Goal: Transaction & Acquisition: Purchase product/service

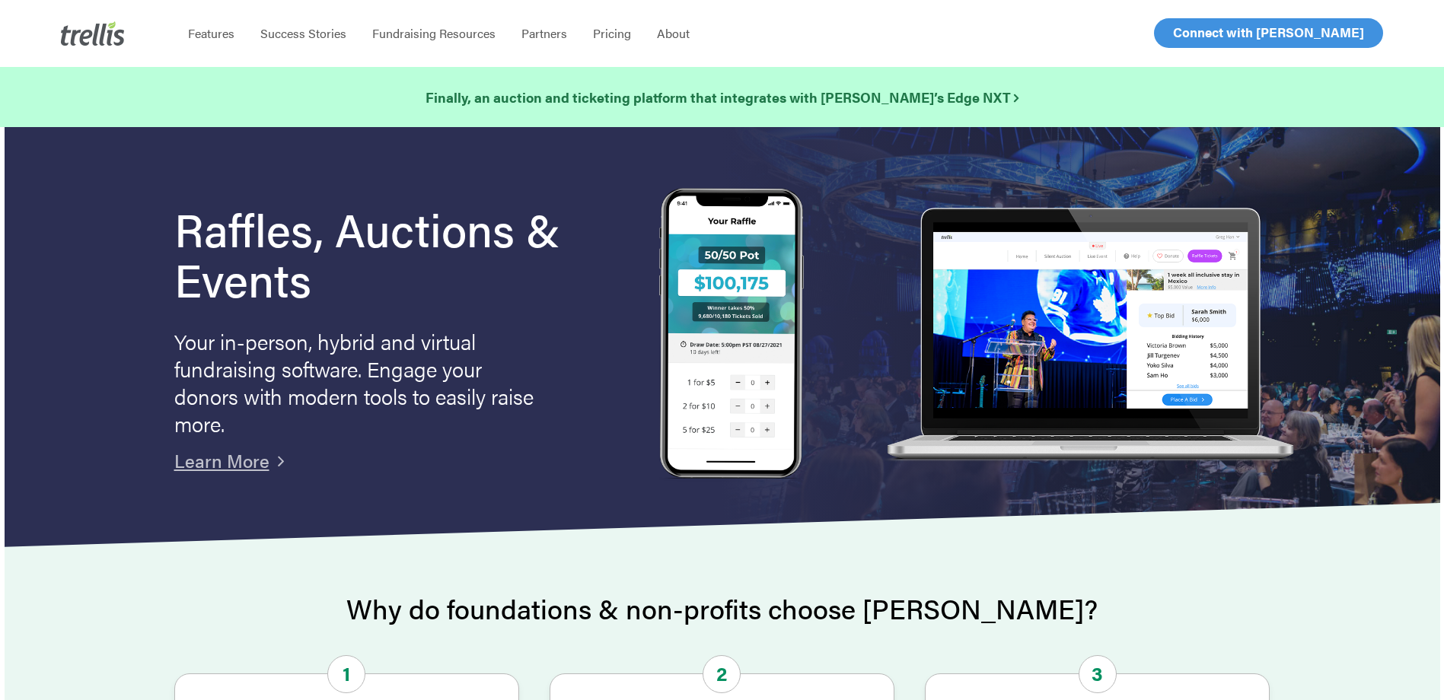
click at [1180, 34] on span "Log In" at bounding box center [1191, 33] width 37 height 18
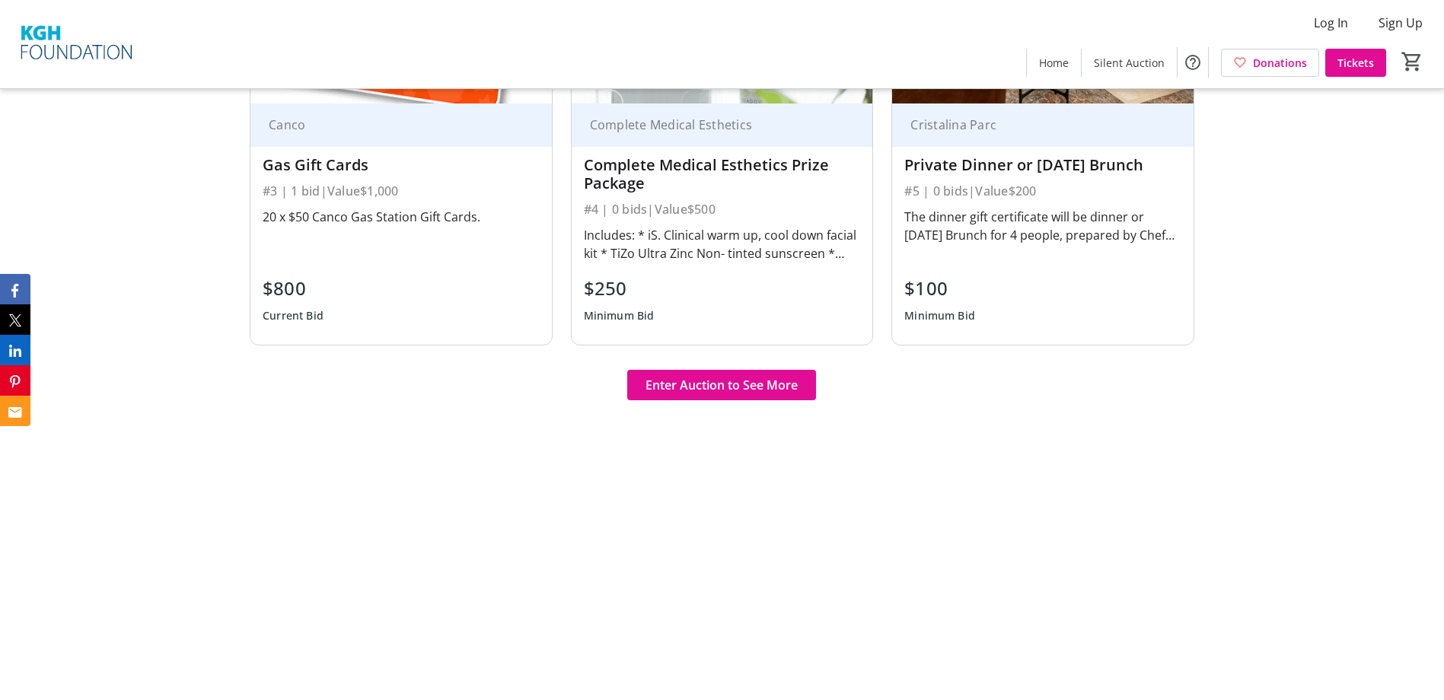
scroll to position [1294, 0]
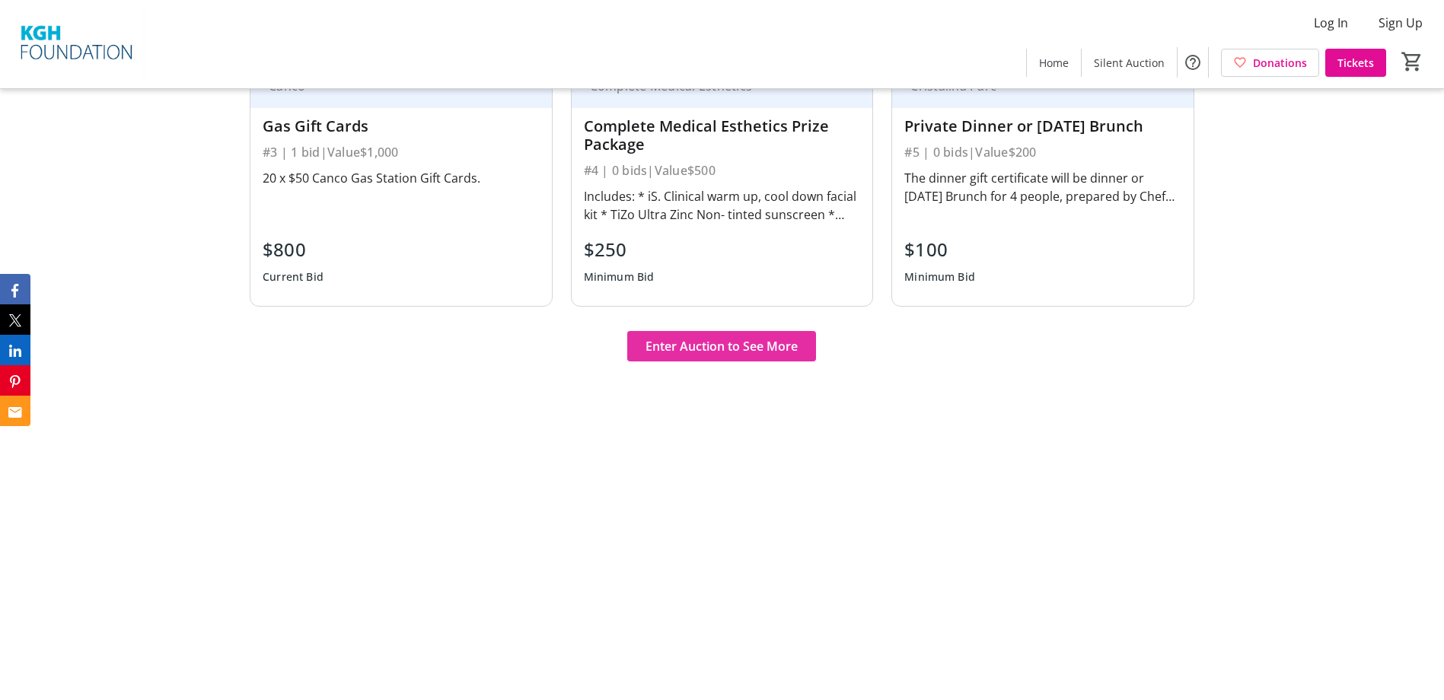
click at [798, 338] on span "Enter Auction to See More" at bounding box center [722, 346] width 152 height 18
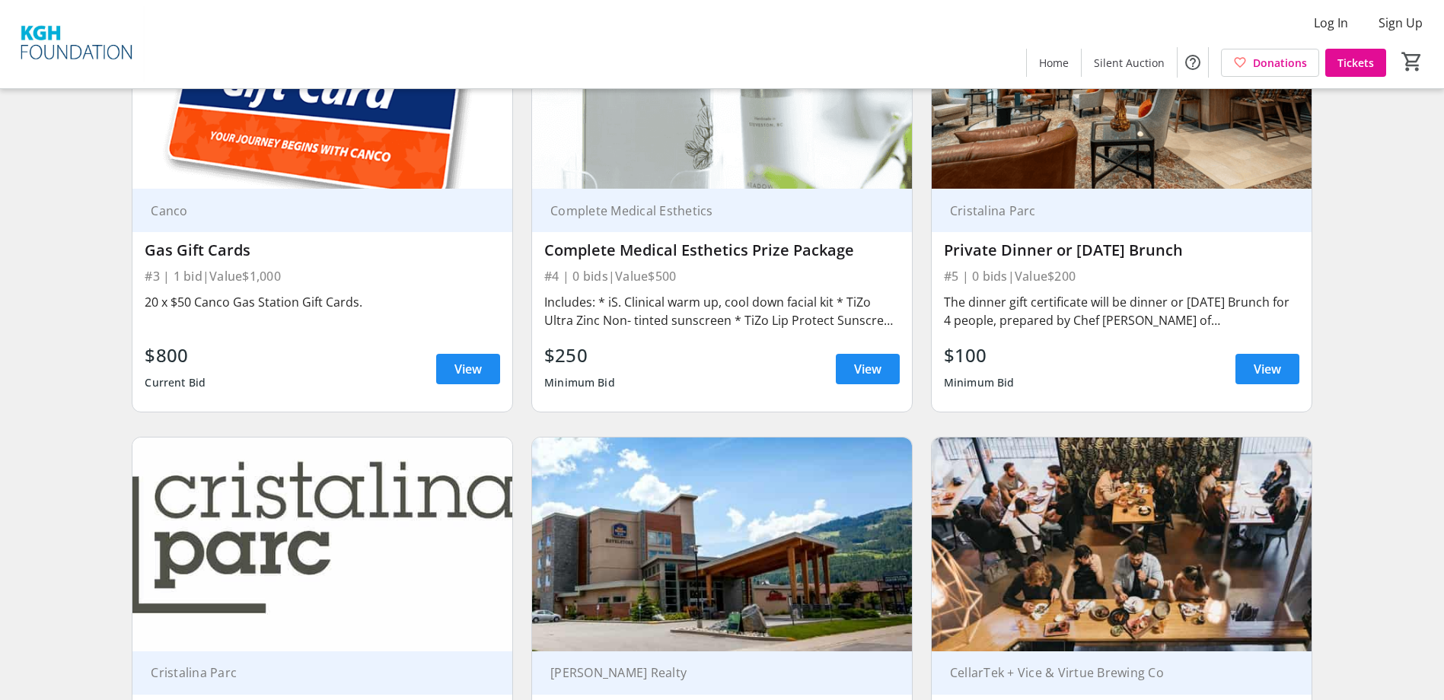
scroll to position [704, 0]
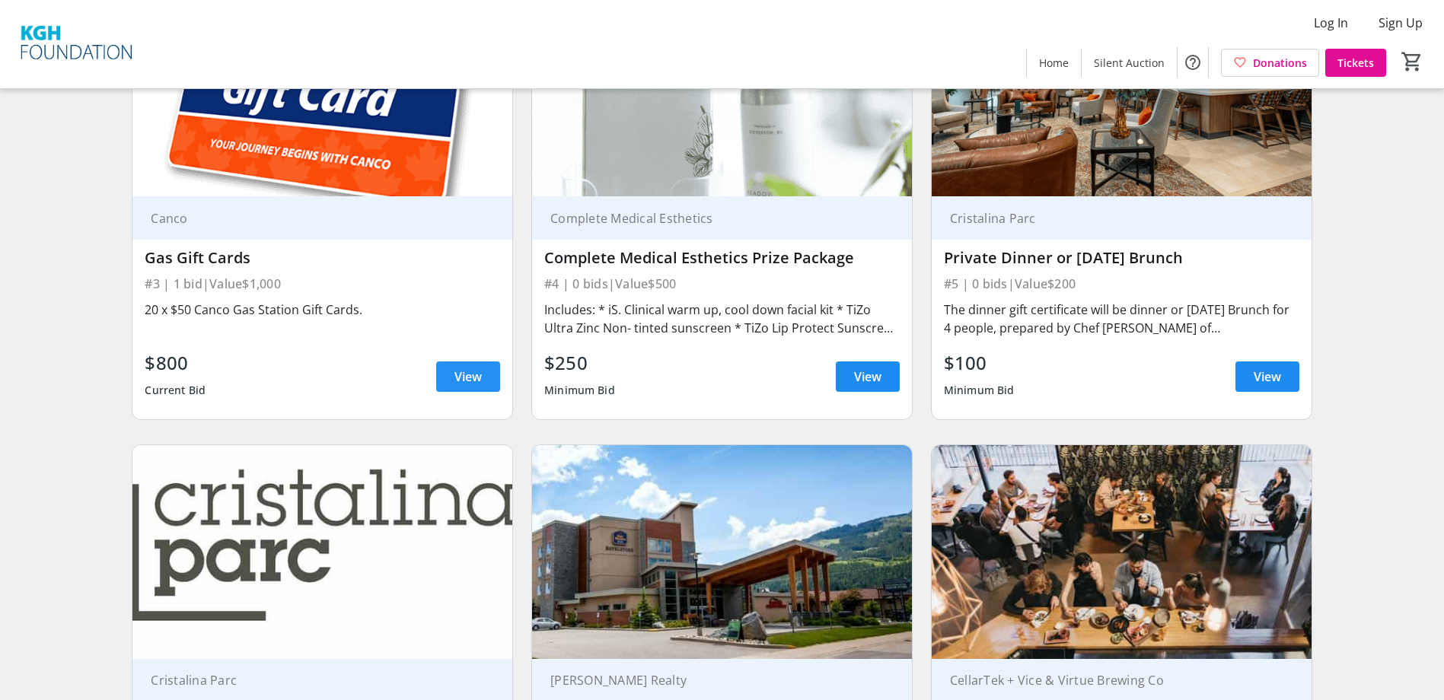
click at [456, 374] on span "View" at bounding box center [468, 377] width 27 height 18
